Goal: Information Seeking & Learning: Learn about a topic

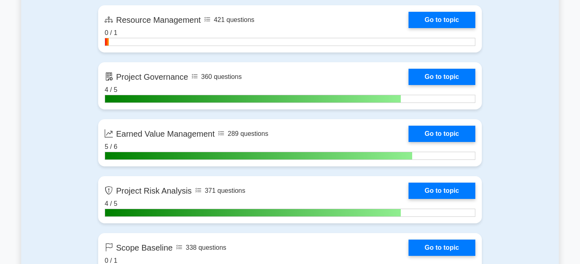
scroll to position [1453, 0]
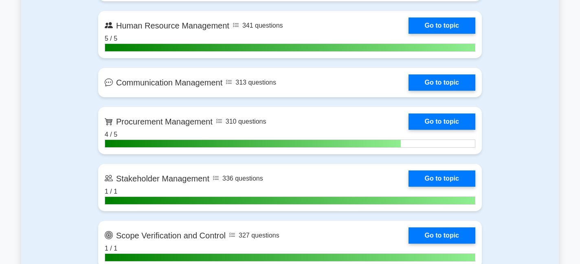
scroll to position [890, 0]
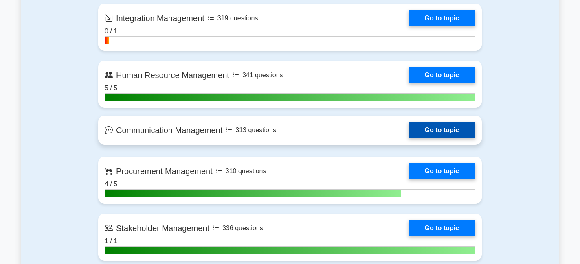
click at [408, 133] on link "Go to topic" at bounding box center [441, 130] width 67 height 16
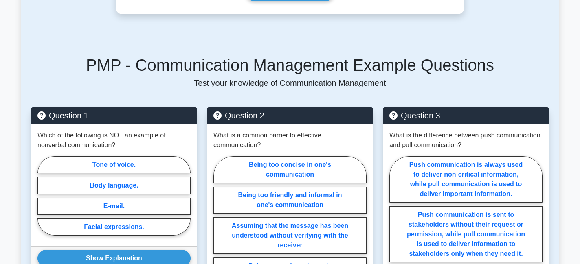
scroll to position [429, 0]
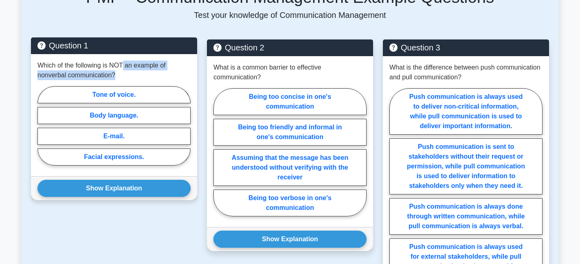
drag, startPoint x: 122, startPoint y: 66, endPoint x: 143, endPoint y: 78, distance: 24.7
click at [143, 78] on p "Which of the following is NOT an example of nonverbal communication?" at bounding box center [113, 71] width 153 height 20
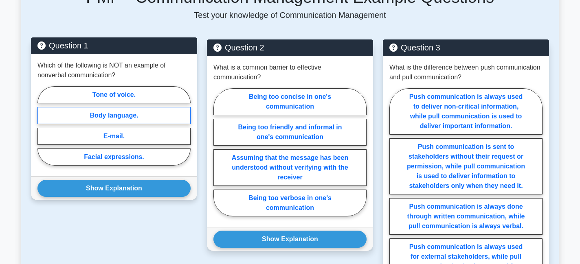
click at [136, 115] on label "Body language." at bounding box center [113, 115] width 153 height 17
click at [43, 126] on input "Body language." at bounding box center [39, 128] width 5 height 5
radio input "true"
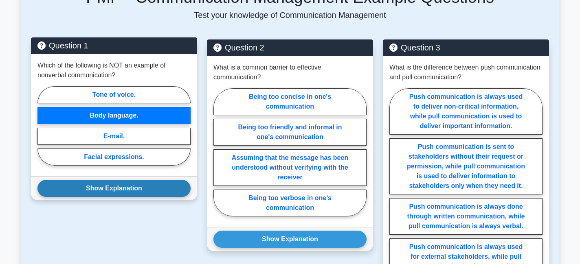
click at [136, 189] on button "Show Explanation" at bounding box center [113, 188] width 153 height 17
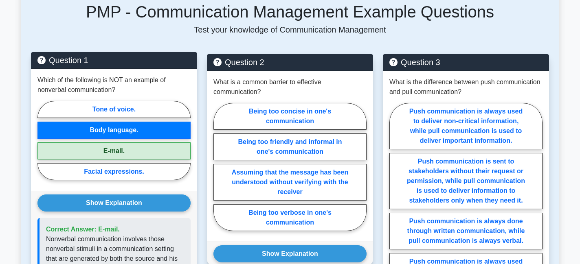
scroll to position [416, 0]
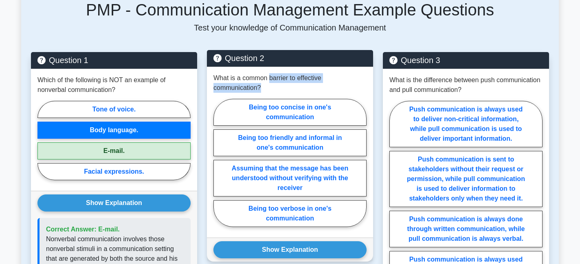
drag, startPoint x: 270, startPoint y: 77, endPoint x: 291, endPoint y: 91, distance: 25.4
click at [291, 91] on p "What is a common barrier to effective communication?" at bounding box center [289, 83] width 153 height 20
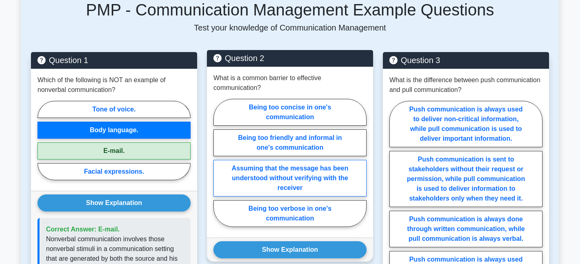
click at [311, 180] on label "Assuming that the message has been understood without verifying with the receiv…" at bounding box center [289, 178] width 153 height 37
click at [219, 168] on input "Assuming that the message has been understood without verifying with the receiv…" at bounding box center [215, 165] width 5 height 5
radio input "true"
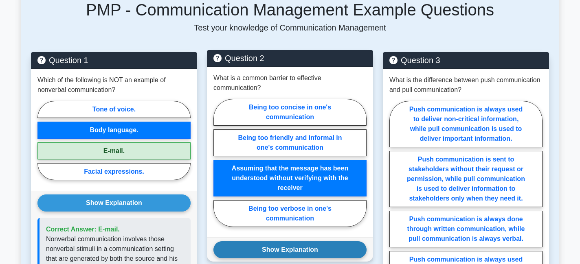
click at [292, 256] on button "Show Explanation" at bounding box center [289, 249] width 153 height 17
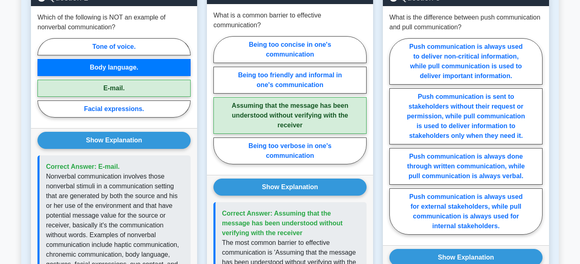
scroll to position [481, 0]
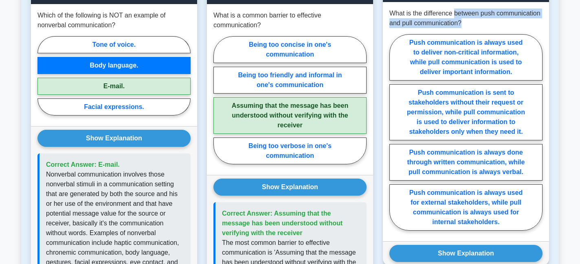
drag, startPoint x: 456, startPoint y: 12, endPoint x: 470, endPoint y: 25, distance: 18.7
click at [470, 25] on p "What is the difference between push communication and pull communication?" at bounding box center [465, 19] width 153 height 20
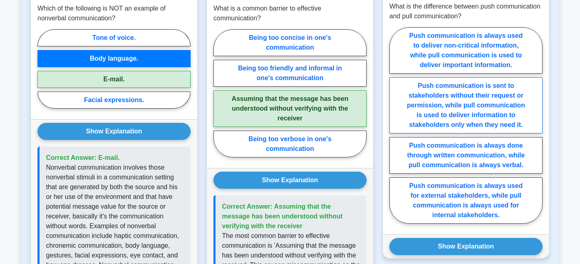
scroll to position [486, 0]
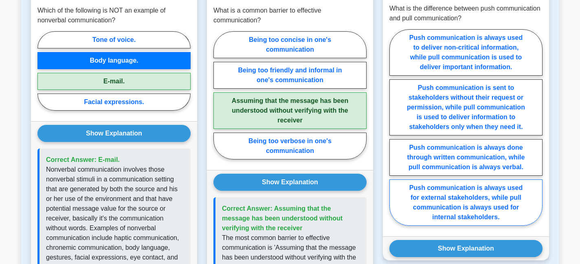
click at [489, 210] on label "Push communication is always used for external stakeholders, while pull communi…" at bounding box center [465, 203] width 153 height 46
click at [395, 133] on input "Push communication is always used for external stakeholders, while pull communi…" at bounding box center [391, 129] width 5 height 5
radio input "true"
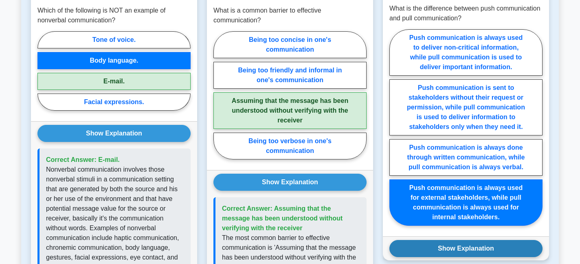
click at [478, 250] on button "Show Explanation" at bounding box center [465, 248] width 153 height 17
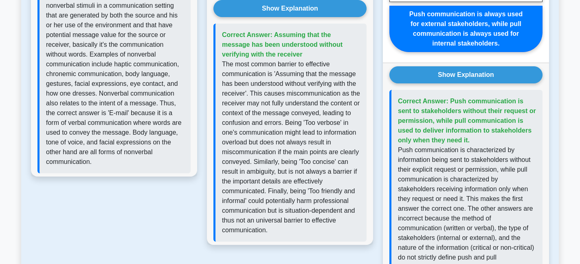
scroll to position [659, 0]
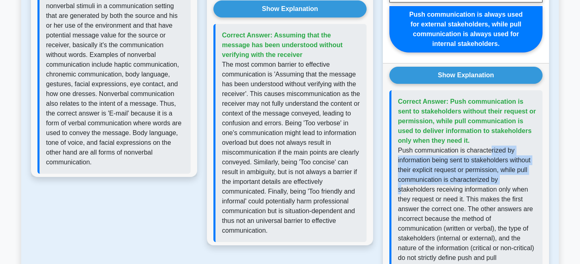
drag, startPoint x: 489, startPoint y: 164, endPoint x: 500, endPoint y: 189, distance: 27.8
click at [500, 190] on p "Push communication is characterized by information being sent to stakeholders w…" at bounding box center [467, 219] width 138 height 147
click at [497, 182] on p "Push communication is characterized by information being sent to stakeholders w…" at bounding box center [467, 219] width 138 height 147
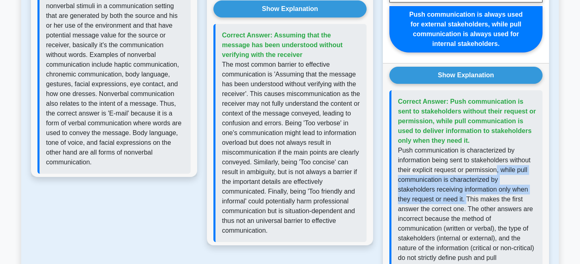
drag, startPoint x: 497, startPoint y: 182, endPoint x: 422, endPoint y: 207, distance: 79.4
click at [422, 207] on p "Push communication is characterized by information being sent to stakeholders w…" at bounding box center [467, 219] width 138 height 147
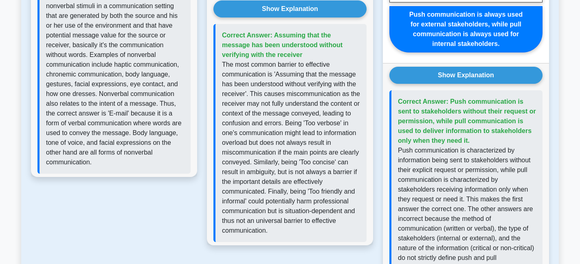
click at [452, 219] on p "Push communication is characterized by information being sent to stakeholders w…" at bounding box center [467, 219] width 138 height 147
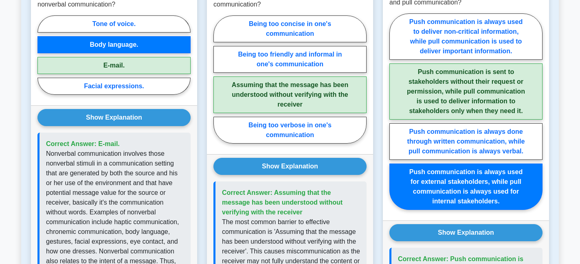
scroll to position [464, 0]
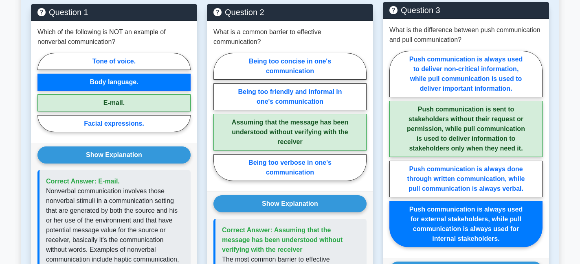
click at [472, 135] on label "Push communication is sent to stakeholders without their request or permission,…" at bounding box center [465, 129] width 153 height 56
click at [395, 149] on input "Push communication is sent to stakeholders without their request or permission,…" at bounding box center [391, 151] width 5 height 5
radio input "true"
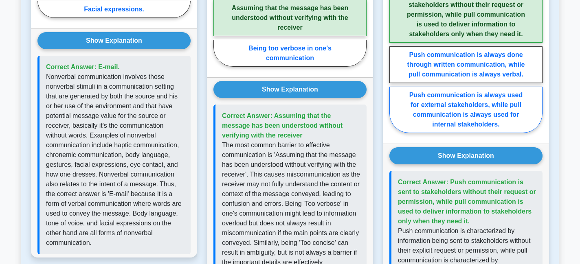
scroll to position [700, 0]
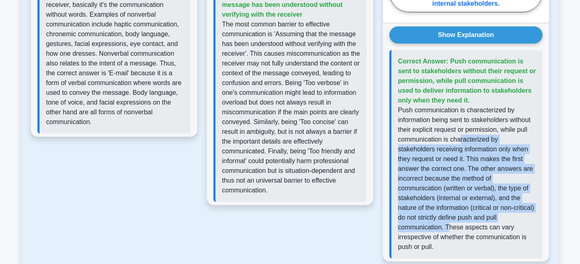
drag, startPoint x: 460, startPoint y: 153, endPoint x: 491, endPoint y: 225, distance: 78.4
click at [491, 225] on p "Push communication is characterized by information being sent to stakeholders w…" at bounding box center [467, 178] width 138 height 147
click at [491, 197] on p "Push communication is characterized by information being sent to stakeholders w…" at bounding box center [467, 178] width 138 height 147
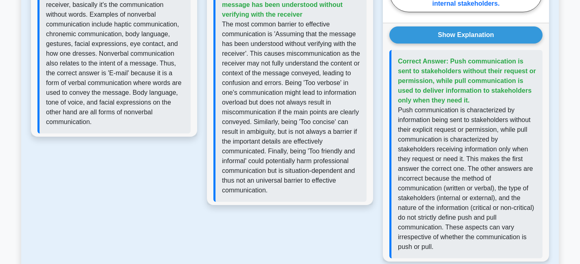
scroll to position [739, 0]
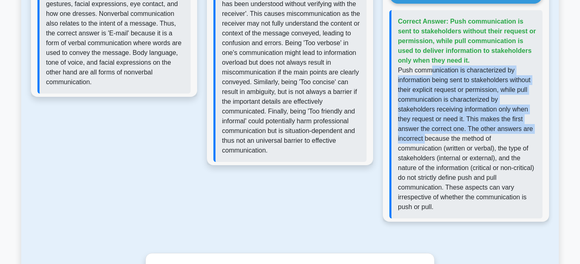
drag, startPoint x: 430, startPoint y: 84, endPoint x: 506, endPoint y: 135, distance: 90.7
click at [506, 134] on p "Push communication is characterized by information being sent to stakeholders w…" at bounding box center [467, 139] width 138 height 147
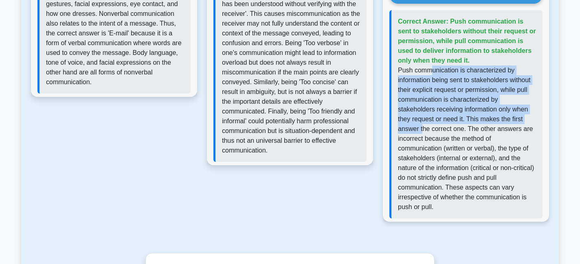
click at [502, 118] on p "Push communication is characterized by information being sent to stakeholders w…" at bounding box center [467, 139] width 138 height 147
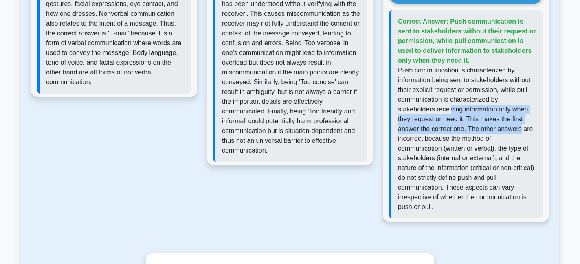
drag, startPoint x: 412, startPoint y: 120, endPoint x: 466, endPoint y: 134, distance: 56.4
click at [466, 134] on p "Push communication is characterized by information being sent to stakeholders w…" at bounding box center [467, 139] width 138 height 147
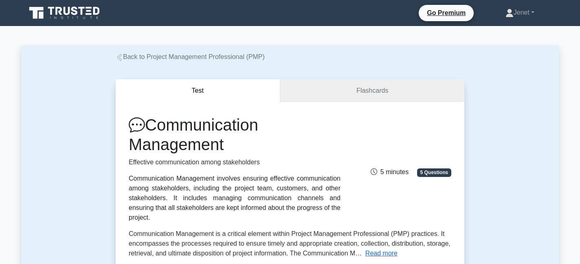
scroll to position [175, 0]
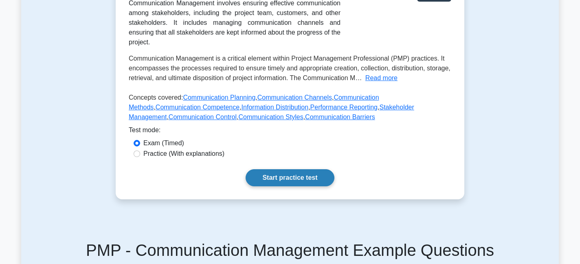
click at [303, 185] on link "Start practice test" at bounding box center [290, 177] width 88 height 17
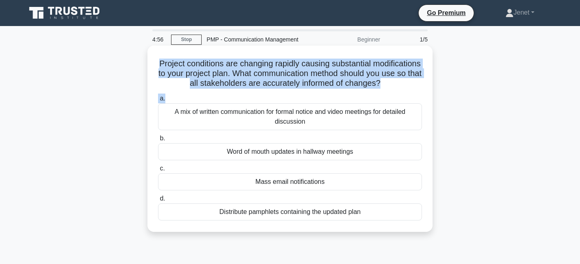
drag, startPoint x: 161, startPoint y: 63, endPoint x: 360, endPoint y: 97, distance: 201.9
click at [360, 97] on div "Project conditions are changing rapidly causing substantial modifications to yo…" at bounding box center [290, 139] width 279 height 180
click at [386, 77] on h5 "Project conditions are changing rapidly causing substantial modifications to yo…" at bounding box center [289, 74] width 265 height 30
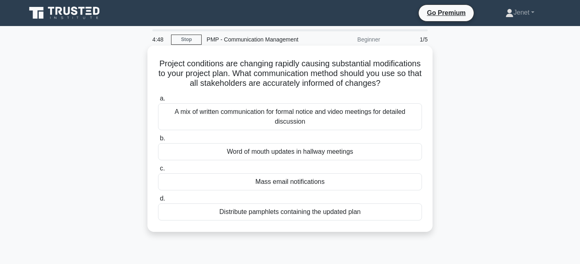
click at [383, 84] on icon ".spinner_0XTQ{transform-origin:center;animation:spinner_y6GP .75s linear infini…" at bounding box center [385, 84] width 10 height 10
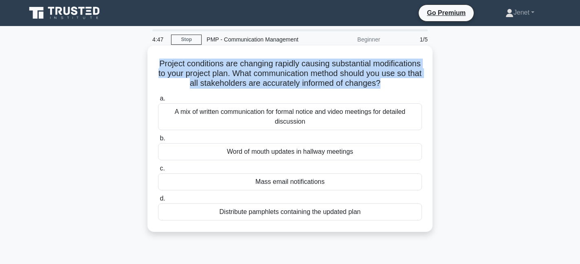
drag, startPoint x: 383, startPoint y: 84, endPoint x: 154, endPoint y: 59, distance: 230.1
click at [154, 59] on div "Project conditions are changing rapidly causing substantial modifications to yo…" at bounding box center [290, 139] width 279 height 180
click at [211, 71] on h5 "Project conditions are changing rapidly causing substantial modifications to yo…" at bounding box center [289, 74] width 265 height 30
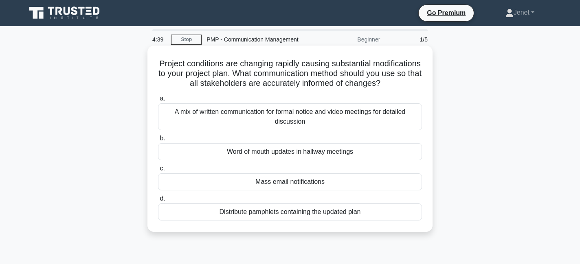
click at [300, 116] on div "A mix of written communication for formal notice and video meetings for detaile…" at bounding box center [290, 116] width 264 height 27
click at [158, 101] on input "a. A mix of written communication for formal notice and video meetings for deta…" at bounding box center [158, 98] width 0 height 5
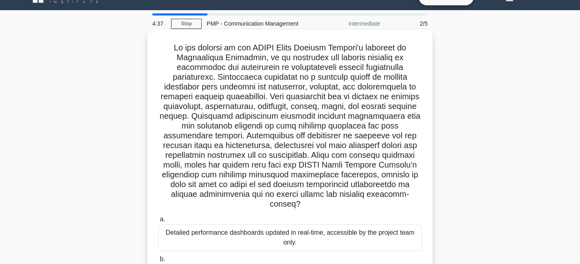
scroll to position [18, 0]
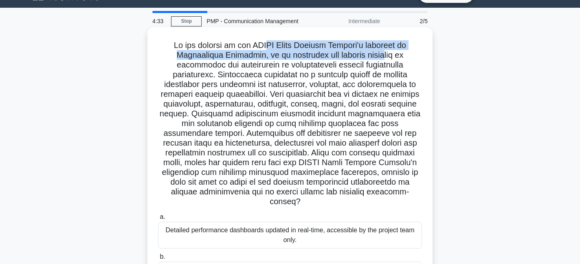
drag, startPoint x: 263, startPoint y: 46, endPoint x: 357, endPoint y: 52, distance: 94.6
click at [357, 52] on h5 ".spinner_0XTQ{transform-origin:center;animation:spinner_y6GP .75s linear infini…" at bounding box center [289, 123] width 265 height 167
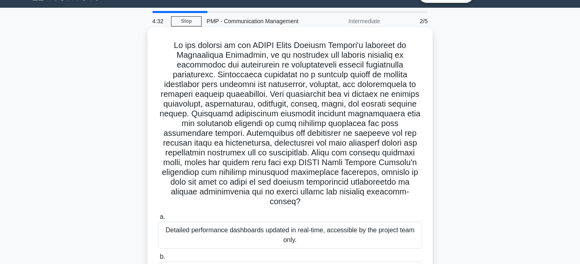
click at [270, 84] on h5 ".spinner_0XTQ{transform-origin:center;animation:spinner_y6GP .75s linear infini…" at bounding box center [289, 123] width 265 height 167
click at [320, 76] on h5 ".spinner_0XTQ{transform-origin:center;animation:spinner_y6GP .75s linear infini…" at bounding box center [289, 123] width 265 height 167
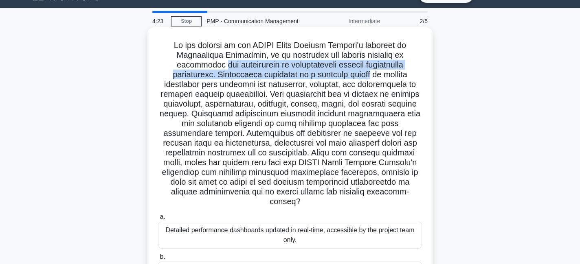
drag, startPoint x: 172, startPoint y: 64, endPoint x: 311, endPoint y: 78, distance: 140.4
click at [311, 78] on h5 ".spinner_0XTQ{transform-origin:center;animation:spinner_y6GP .75s linear infini…" at bounding box center [289, 123] width 265 height 167
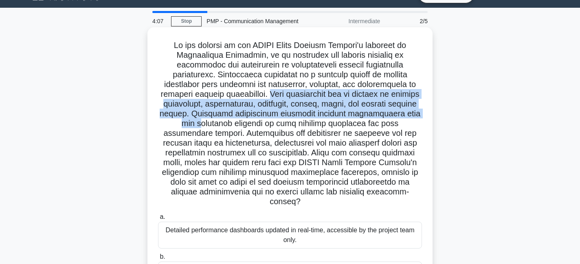
drag, startPoint x: 217, startPoint y: 92, endPoint x: 391, endPoint y: 110, distance: 174.7
click at [391, 110] on h5 ".spinner_0XTQ{transform-origin:center;animation:spinner_y6GP .75s linear infini…" at bounding box center [289, 123] width 265 height 167
click at [307, 118] on h5 ".spinner_0XTQ{transform-origin:center;animation:spinner_y6GP .75s linear infini…" at bounding box center [289, 123] width 265 height 167
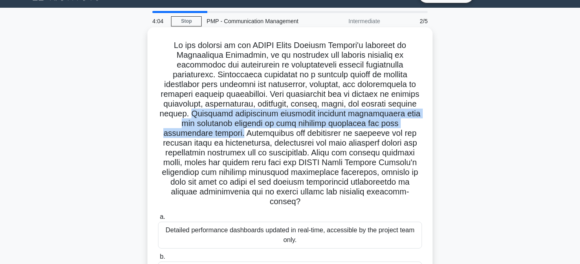
drag, startPoint x: 154, startPoint y: 112, endPoint x: 414, endPoint y: 123, distance: 259.6
click at [414, 123] on div ".spinner_0XTQ{transform-origin:center;animation:spinner_y6GP .75s linear infini…" at bounding box center [290, 189] width 279 height 317
click at [414, 123] on h5 ".spinner_0XTQ{transform-origin:center;animation:spinner_y6GP .75s linear infini…" at bounding box center [289, 123] width 265 height 167
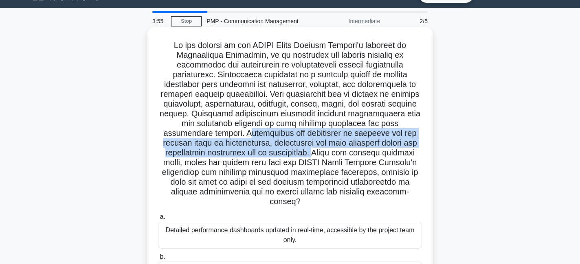
drag, startPoint x: 178, startPoint y: 133, endPoint x: 267, endPoint y: 151, distance: 90.5
click at [267, 151] on h5 ".spinner_0XTQ{transform-origin:center;animation:spinner_y6GP .75s linear infini…" at bounding box center [289, 123] width 265 height 167
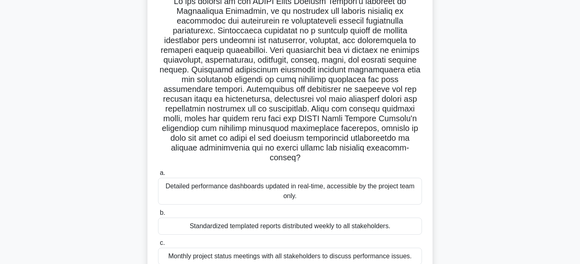
scroll to position [63, 0]
drag, startPoint x: 270, startPoint y: 104, endPoint x: 413, endPoint y: 143, distance: 148.1
click at [413, 143] on h5 ".spinner_0XTQ{transform-origin:center;animation:spinner_y6GP .75s linear infini…" at bounding box center [289, 79] width 265 height 167
click at [401, 145] on h5 ".spinner_0XTQ{transform-origin:center;animation:spinner_y6GP .75s linear infini…" at bounding box center [289, 79] width 265 height 167
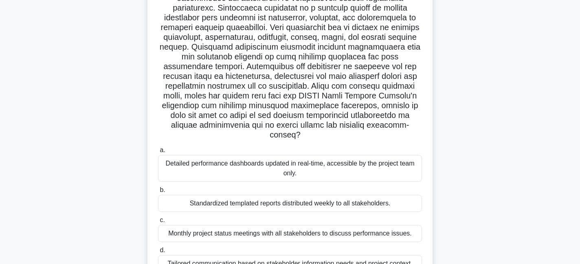
scroll to position [76, 0]
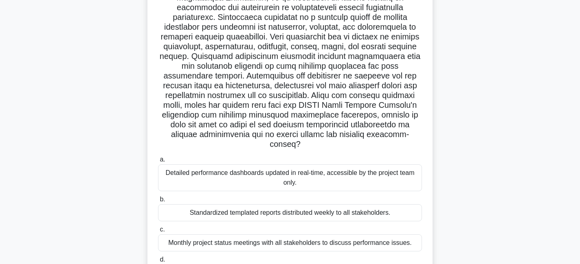
drag, startPoint x: 188, startPoint y: 117, endPoint x: 382, endPoint y: 138, distance: 195.4
click at [383, 137] on h5 ".spinner_0XTQ{transform-origin:center;animation:spinner_y6GP .75s linear infini…" at bounding box center [289, 66] width 265 height 167
click at [382, 138] on h5 ".spinner_0XTQ{transform-origin:center;animation:spinner_y6GP .75s linear infini…" at bounding box center [289, 66] width 265 height 167
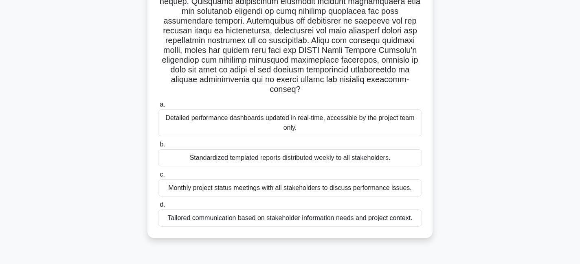
scroll to position [132, 0]
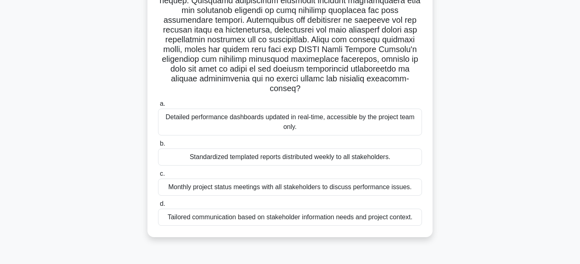
click at [279, 209] on div "Tailored communication based on stakeholder information needs and project conte…" at bounding box center [290, 217] width 264 height 17
click at [158, 207] on input "d. Tailored communication based on stakeholder information needs and project co…" at bounding box center [158, 204] width 0 height 5
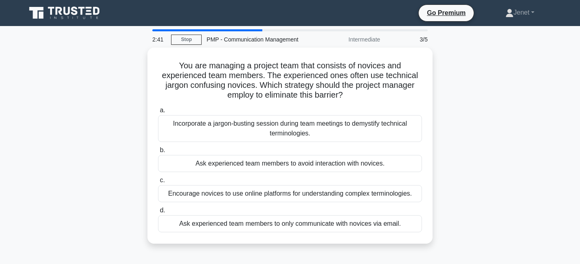
scroll to position [0, 0]
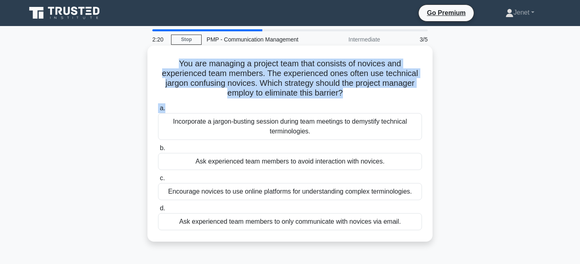
drag, startPoint x: 287, startPoint y: 58, endPoint x: 346, endPoint y: 107, distance: 76.6
click at [346, 107] on div "You are managing a project team that consists of novices and experienced team m…" at bounding box center [290, 144] width 279 height 190
click at [351, 90] on icon ".spinner_0XTQ{transform-origin:center;animation:spinner_y6GP .75s linear infini…" at bounding box center [348, 94] width 10 height 10
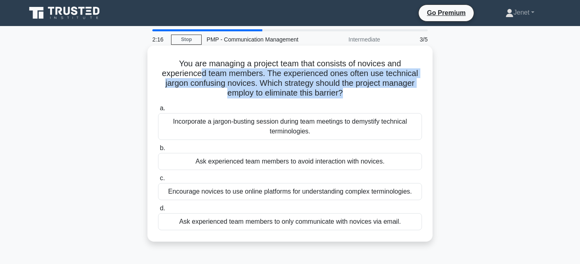
drag, startPoint x: 202, startPoint y: 69, endPoint x: 337, endPoint y: 102, distance: 139.1
click at [339, 102] on div "You are managing a project team that consists of novices and experienced team m…" at bounding box center [290, 144] width 279 height 190
click at [340, 101] on div "You are managing a project team that consists of novices and experienced team m…" at bounding box center [290, 144] width 279 height 190
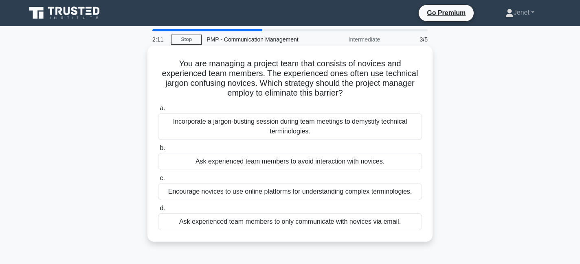
scroll to position [19, 0]
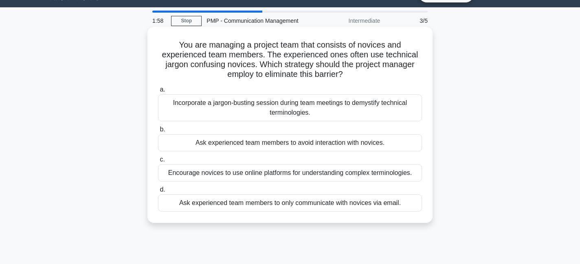
click at [328, 108] on div "Incorporate a jargon-busting session during team meetings to demystify technica…" at bounding box center [290, 107] width 264 height 27
click at [158, 92] on input "a. Incorporate a jargon-busting session during team meetings to demystify techn…" at bounding box center [158, 89] width 0 height 5
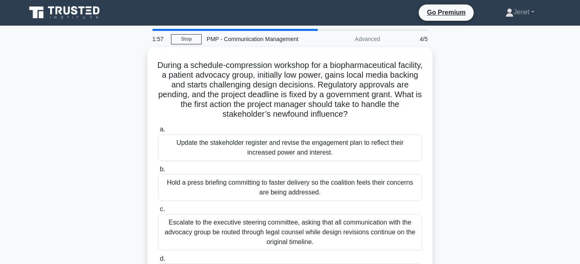
scroll to position [0, 0]
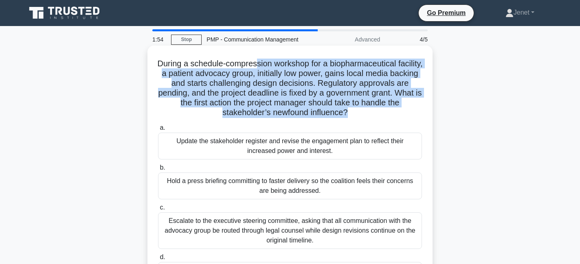
drag, startPoint x: 256, startPoint y: 65, endPoint x: 334, endPoint y: 121, distance: 96.6
click at [335, 121] on div "During a schedule-compression workshop for a biopharmaceutical facility, a pati…" at bounding box center [290, 173] width 279 height 248
click at [334, 121] on div "During a schedule-compression workshop for a biopharmaceutical facility, a pati…" at bounding box center [290, 173] width 279 height 248
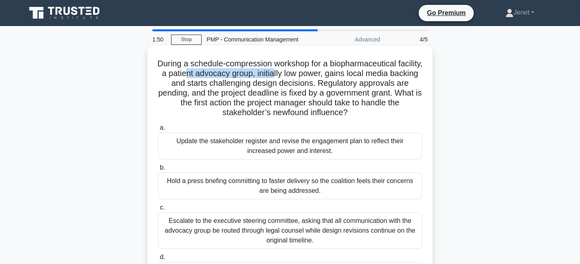
drag, startPoint x: 187, startPoint y: 71, endPoint x: 274, endPoint y: 71, distance: 86.7
click at [274, 71] on h5 "During a schedule-compression workshop for a biopharmaceutical facility, a pati…" at bounding box center [289, 88] width 265 height 59
drag, startPoint x: 257, startPoint y: 72, endPoint x: 326, endPoint y: 71, distance: 68.8
click at [326, 71] on h5 "During a schedule-compression workshop for a biopharmaceutical facility, a pati…" at bounding box center [289, 88] width 265 height 59
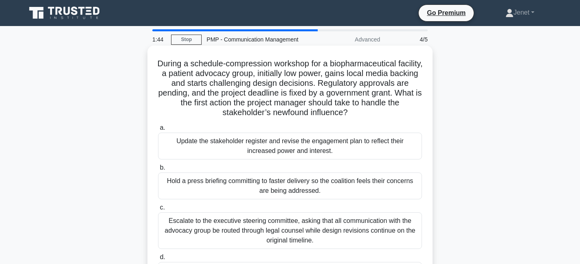
click at [332, 75] on h5 "During a schedule-compression workshop for a biopharmaceutical facility, a pati…" at bounding box center [289, 88] width 265 height 59
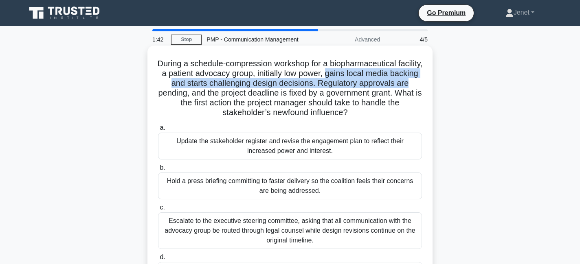
drag, startPoint x: 327, startPoint y: 74, endPoint x: 414, endPoint y: 78, distance: 87.3
click at [415, 78] on h5 "During a schedule-compression workshop for a biopharmaceutical facility, a pati…" at bounding box center [289, 88] width 265 height 59
click at [364, 76] on h5 "During a schedule-compression workshop for a biopharmaceutical facility, a pati…" at bounding box center [289, 88] width 265 height 59
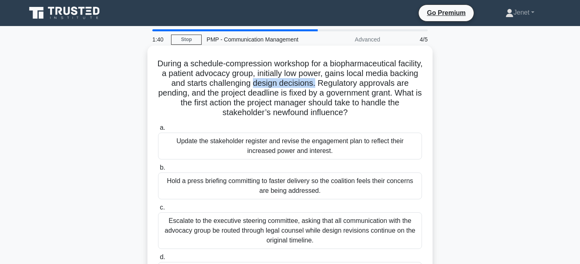
drag, startPoint x: 253, startPoint y: 83, endPoint x: 316, endPoint y: 83, distance: 62.7
click at [316, 83] on h5 "During a schedule-compression workshop for a biopharmaceutical facility, a pati…" at bounding box center [289, 88] width 265 height 59
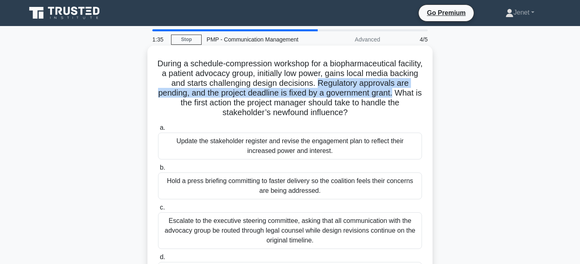
drag, startPoint x: 319, startPoint y: 83, endPoint x: 397, endPoint y: 94, distance: 78.5
click at [397, 94] on h5 "During a schedule-compression workshop for a biopharmaceutical facility, a pati…" at bounding box center [289, 88] width 265 height 59
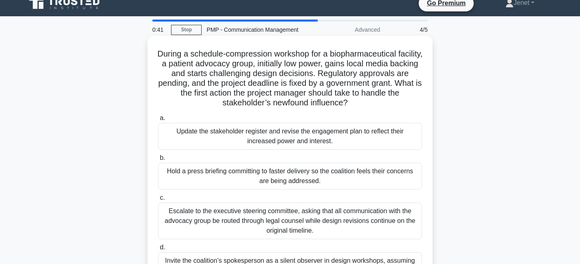
scroll to position [25, 0]
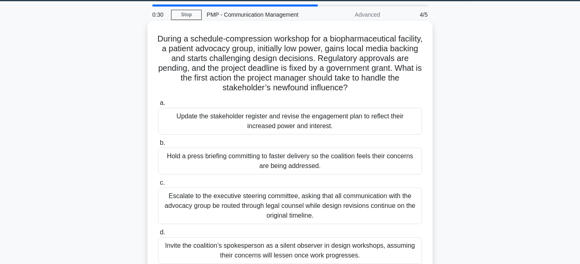
click at [307, 211] on div "Escalate to the executive steering committee, asking that all communication wit…" at bounding box center [290, 206] width 264 height 37
click at [158, 186] on input "c. Escalate to the executive steering committee, asking that all communication …" at bounding box center [158, 182] width 0 height 5
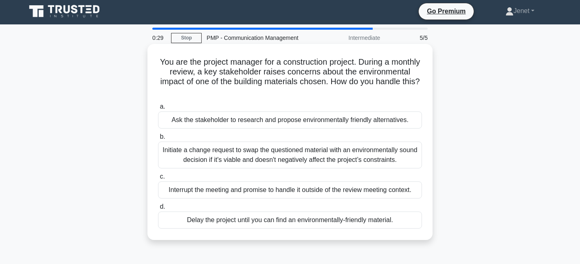
scroll to position [0, 0]
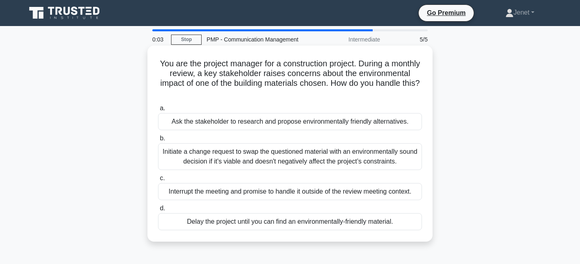
click at [339, 157] on div "Initiate a change request to swap the questioned material with an environmental…" at bounding box center [290, 156] width 264 height 27
click at [158, 141] on input "b. Initiate a change request to swap the questioned material with an environmen…" at bounding box center [158, 138] width 0 height 5
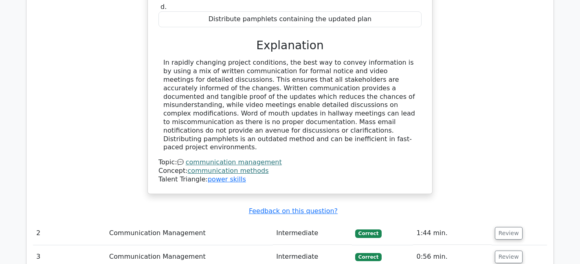
scroll to position [905, 0]
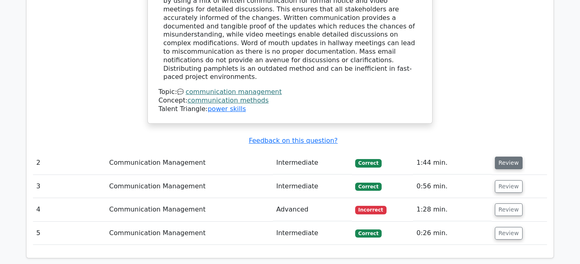
click at [500, 157] on button "Review" at bounding box center [509, 163] width 28 height 13
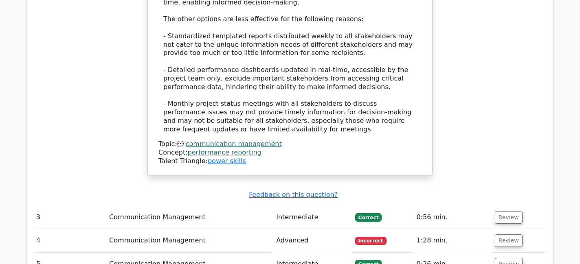
scroll to position [1538, 0]
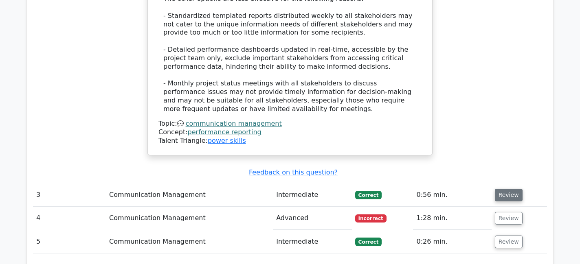
click at [500, 189] on button "Review" at bounding box center [509, 195] width 28 height 13
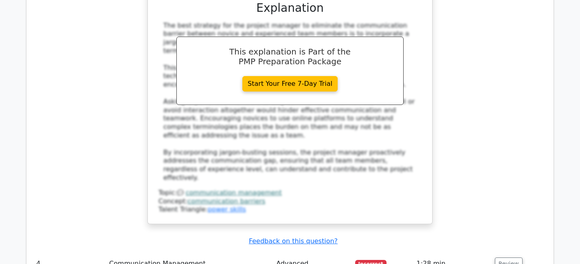
scroll to position [1941, 0]
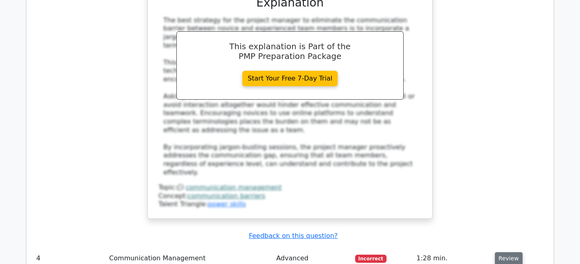
click at [511, 252] on button "Review" at bounding box center [509, 258] width 28 height 13
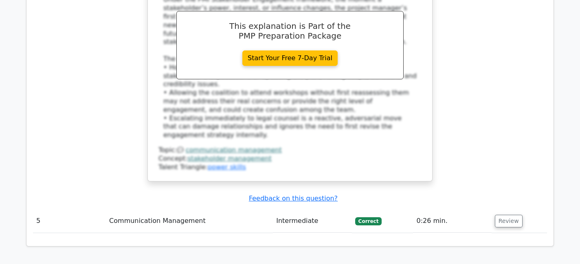
scroll to position [2500, 0]
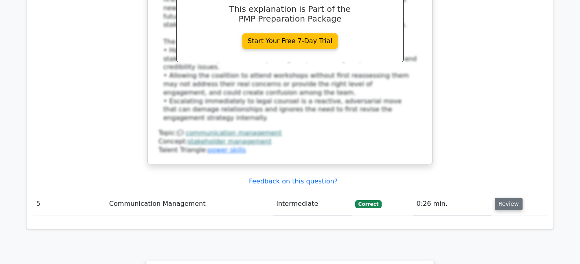
click at [502, 198] on button "Review" at bounding box center [509, 204] width 28 height 13
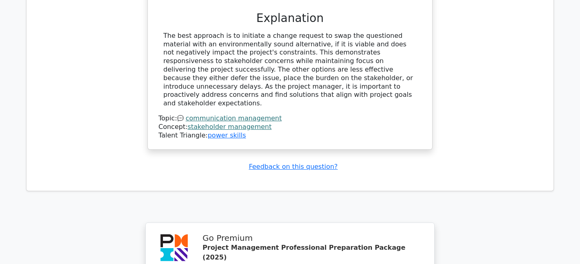
scroll to position [3071, 0]
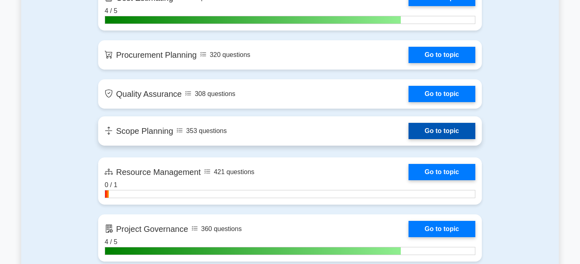
scroll to position [1243, 0]
